Goal: Task Accomplishment & Management: Manage account settings

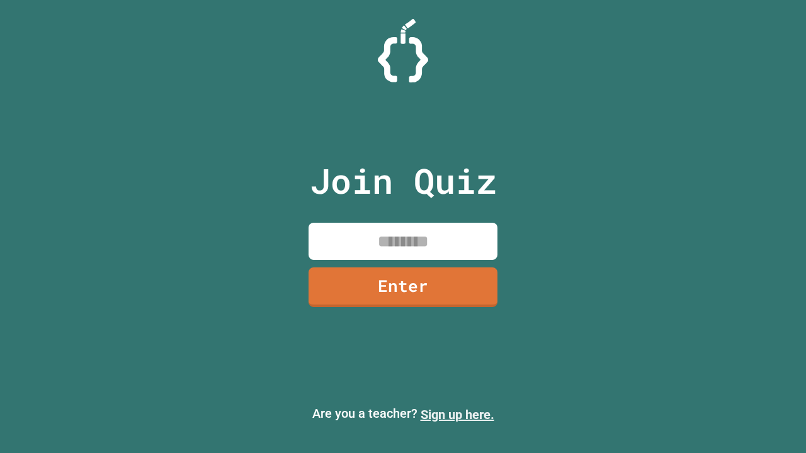
click at [457, 415] on link "Sign up here." at bounding box center [458, 414] width 74 height 15
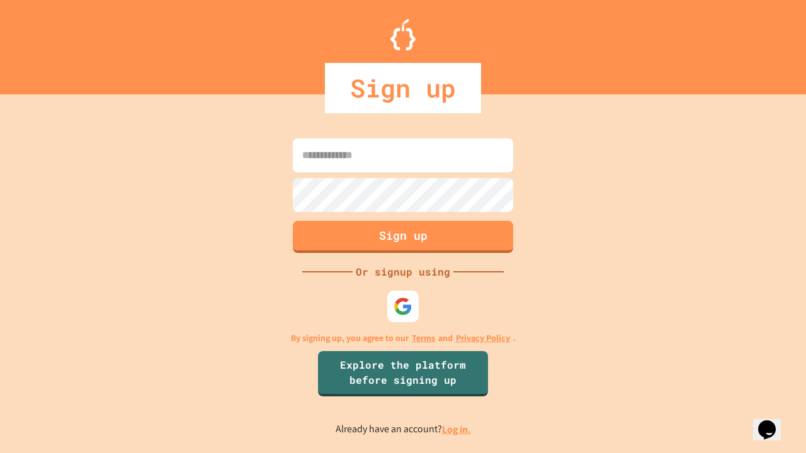
click at [457, 429] on link "Log in." at bounding box center [456, 429] width 29 height 13
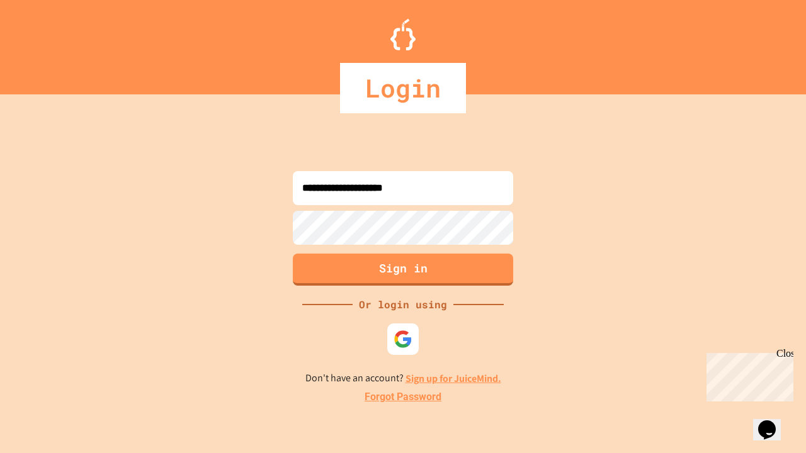
type input "**********"
